Goal: Check status

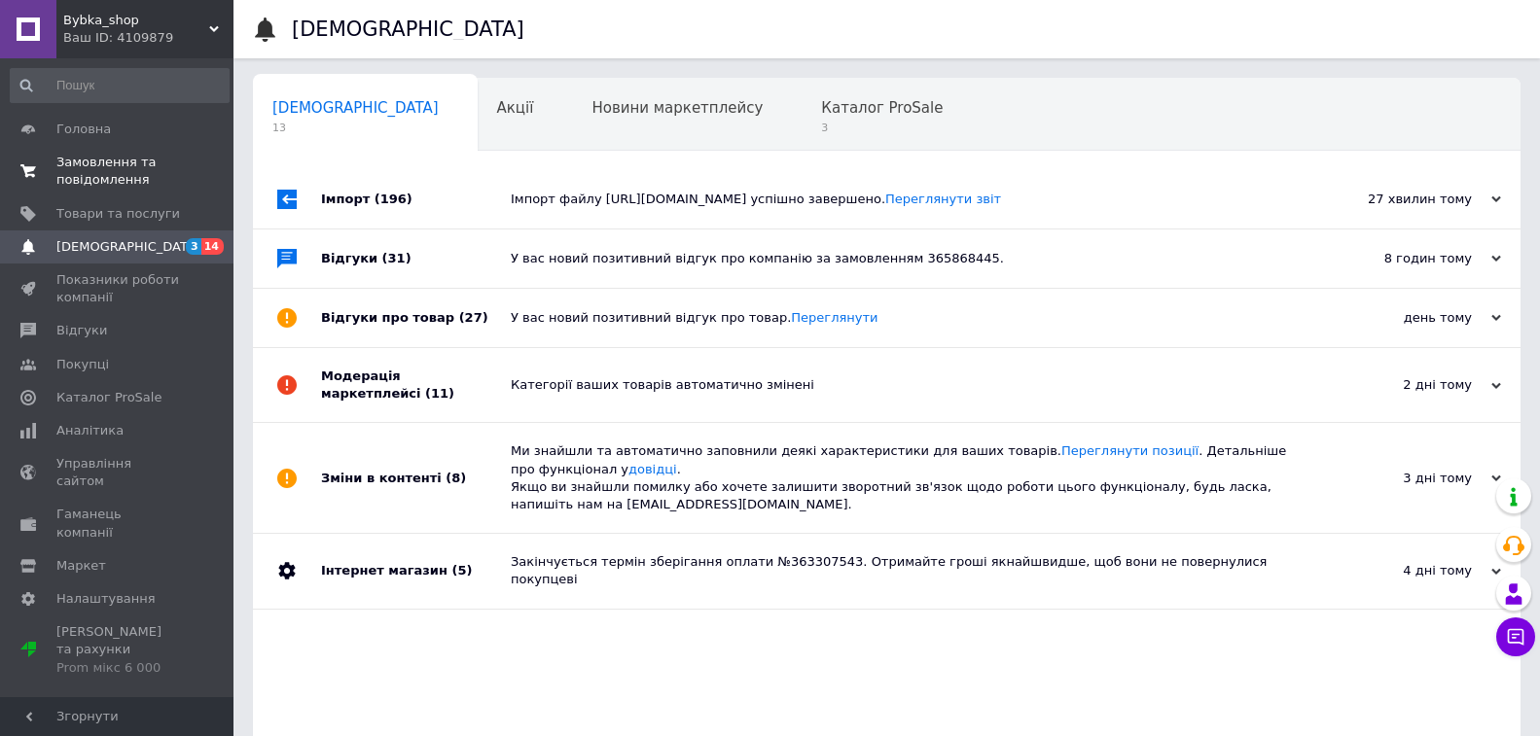
click at [97, 171] on span "Замовлення та повідомлення" at bounding box center [118, 171] width 124 height 35
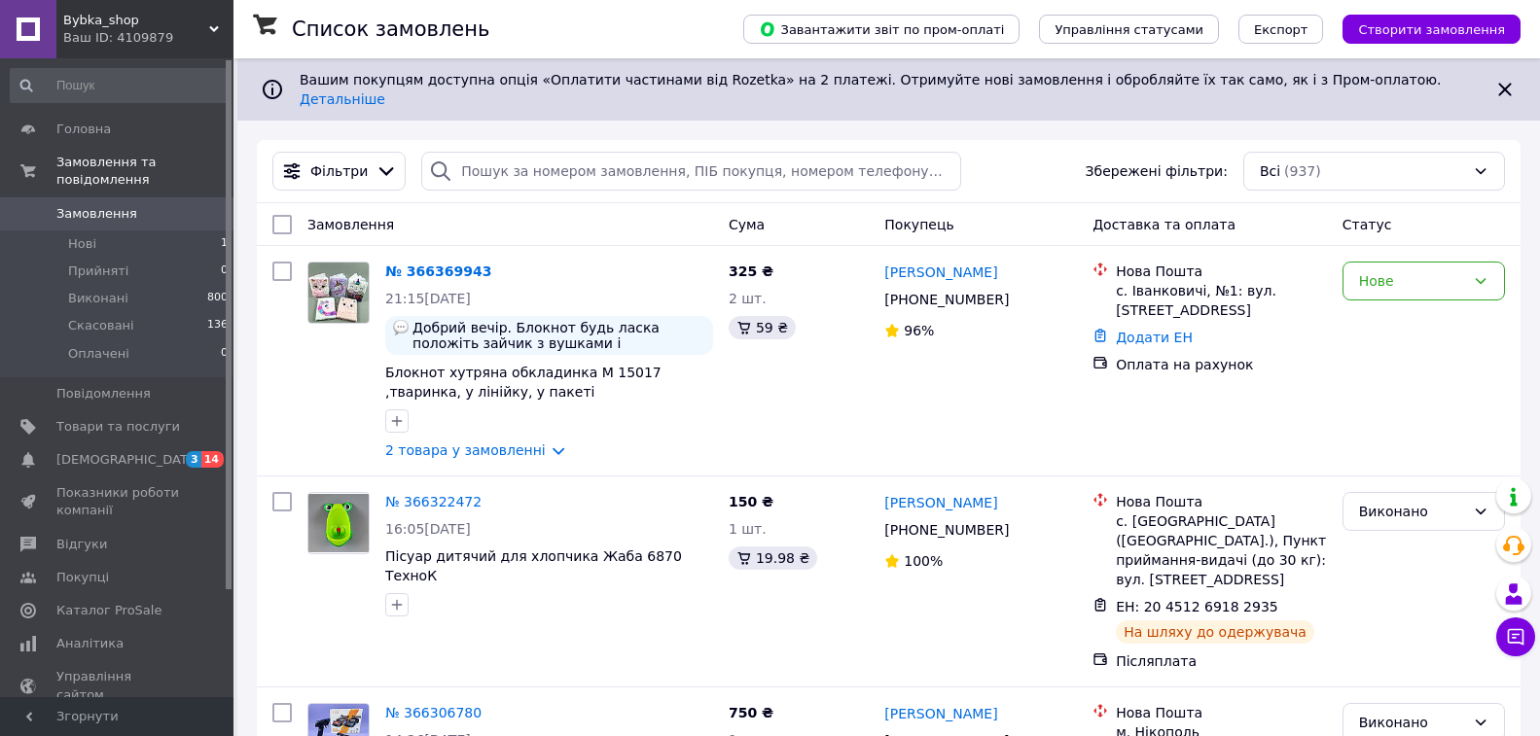
click at [202, 19] on span "Bybka_shop" at bounding box center [136, 21] width 146 height 18
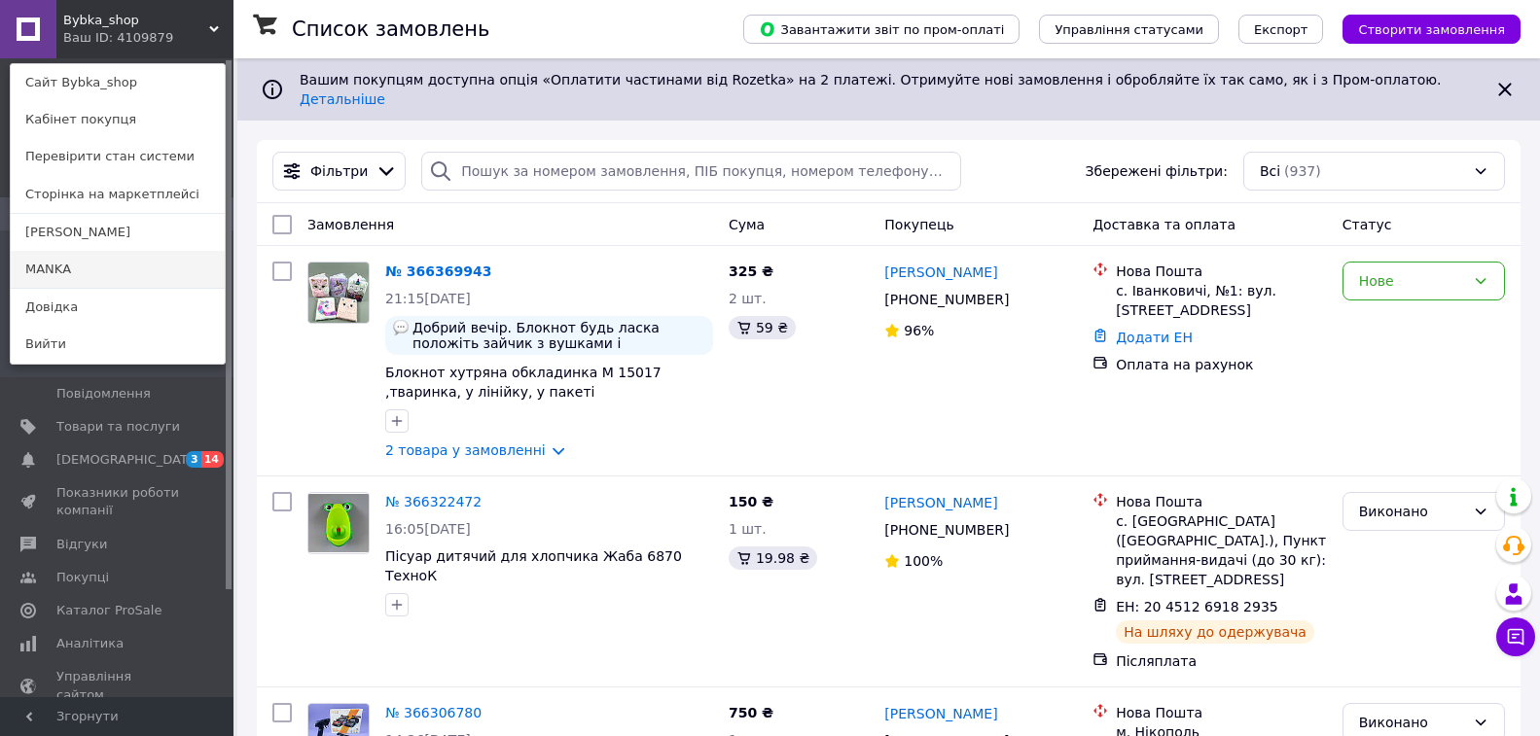
click at [50, 277] on link "MANKA" at bounding box center [118, 269] width 214 height 37
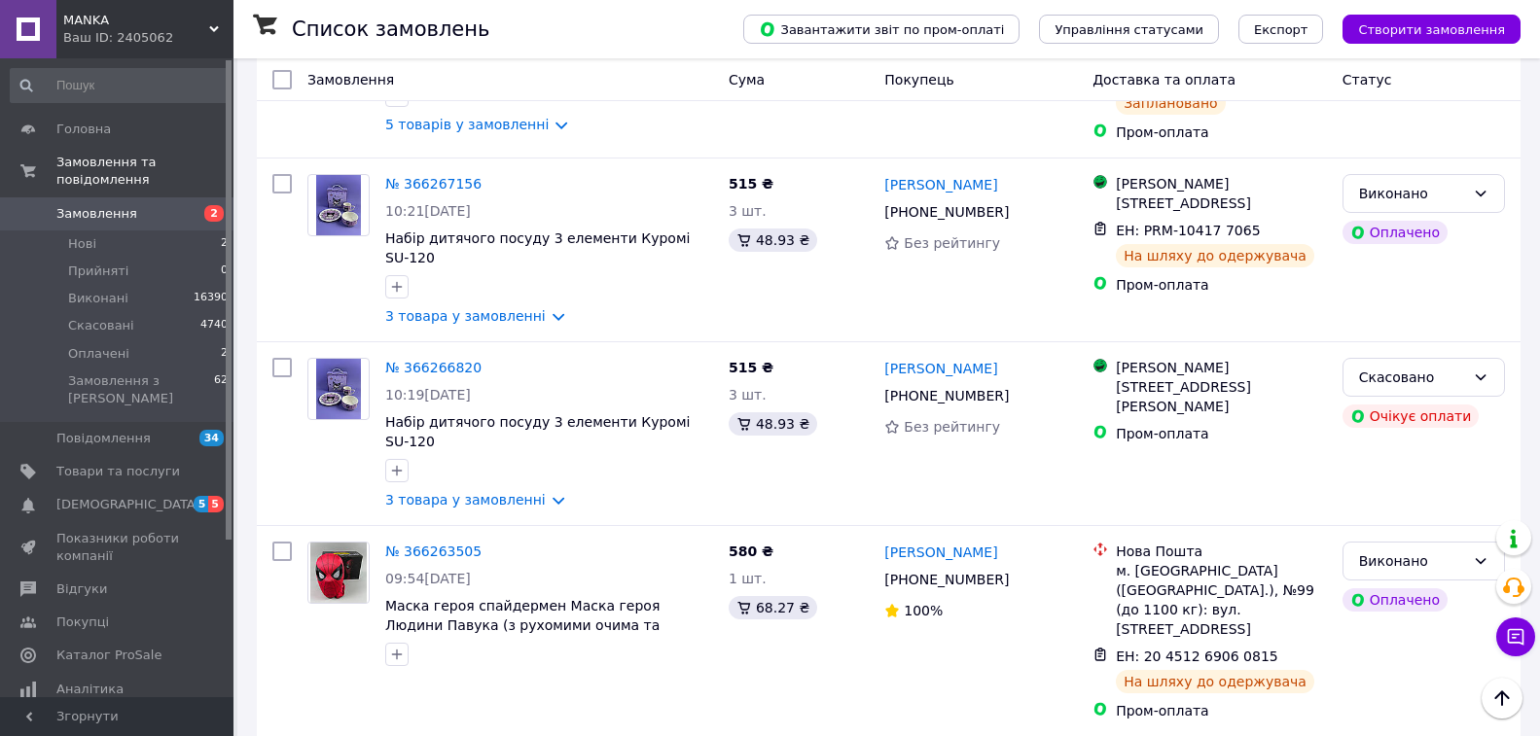
scroll to position [1167, 0]
